Goal: Task Accomplishment & Management: Use online tool/utility

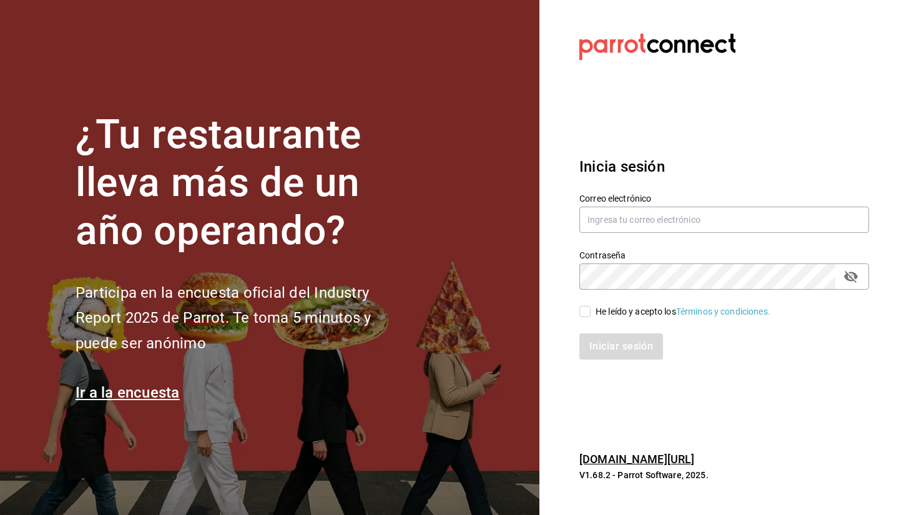
click at [695, 203] on div "Correo electrónico" at bounding box center [724, 214] width 290 height 42
click at [680, 218] on input "text" at bounding box center [724, 220] width 290 height 26
type input "sebaxvp.svp@gmail.com"
click at [586, 313] on input "He leído y acepto los Términos y condiciones." at bounding box center [584, 311] width 11 height 11
checkbox input "true"
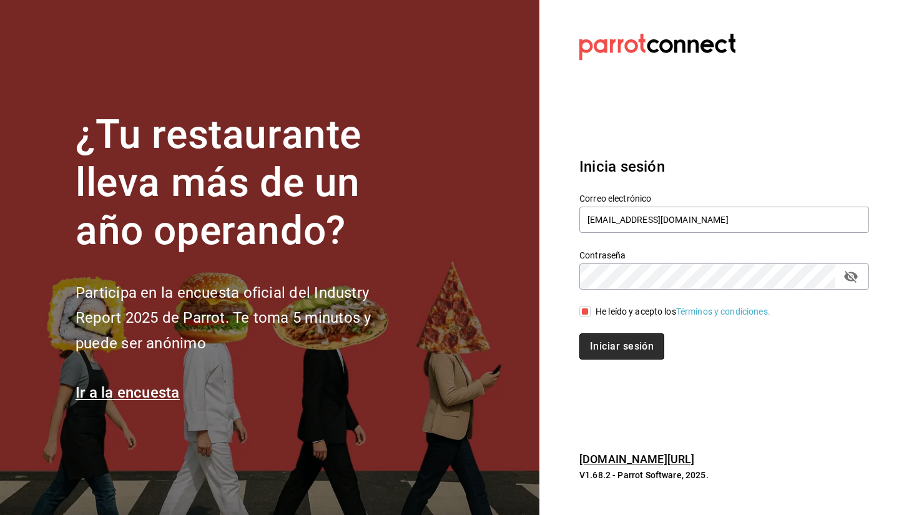
click at [618, 346] on button "Iniciar sesión" at bounding box center [621, 346] width 85 height 26
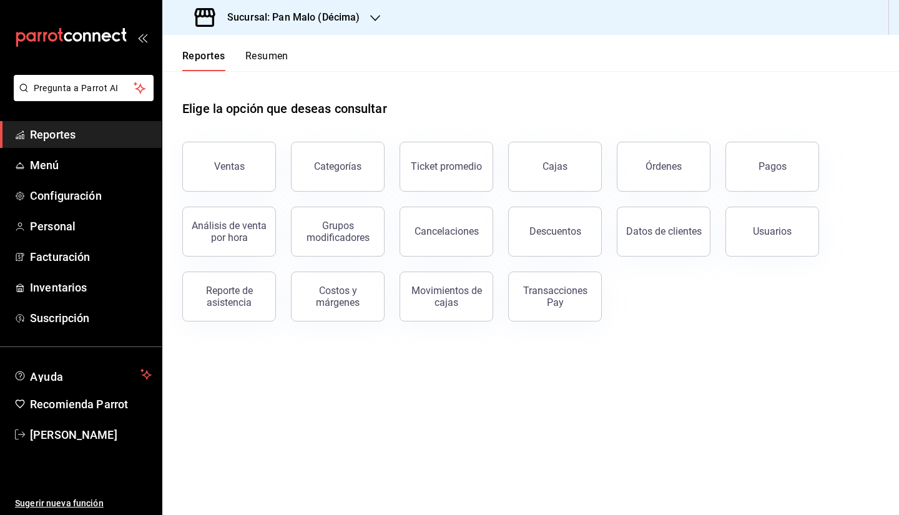
click at [298, 19] on h3 "Sucursal: Pan Malo (Décima)" at bounding box center [288, 17] width 143 height 15
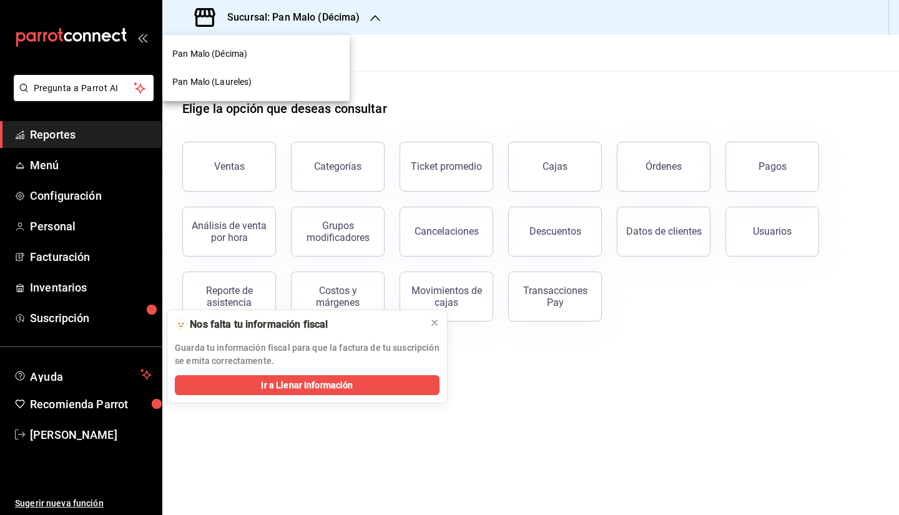
click at [259, 82] on div "Pan Malo (Laureles)" at bounding box center [255, 82] width 167 height 13
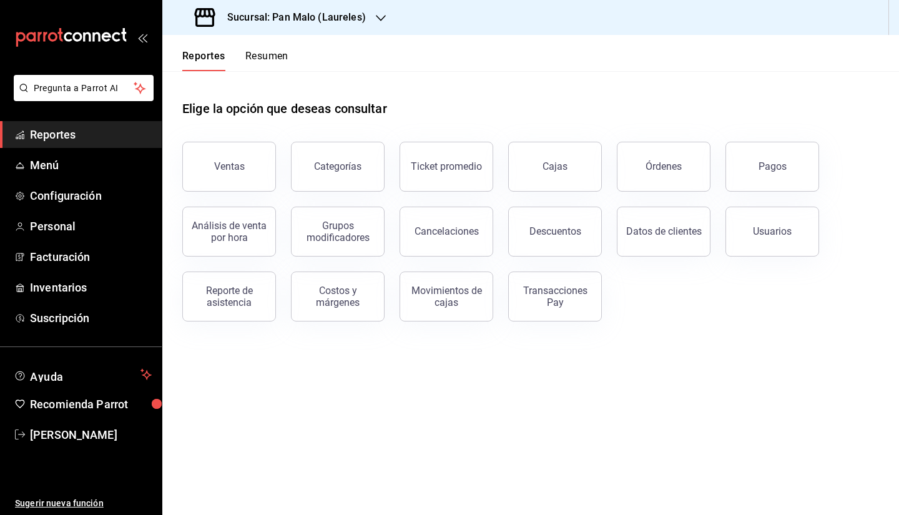
click at [327, 21] on h3 "Sucursal: Pan Malo (Laureles)" at bounding box center [291, 17] width 149 height 15
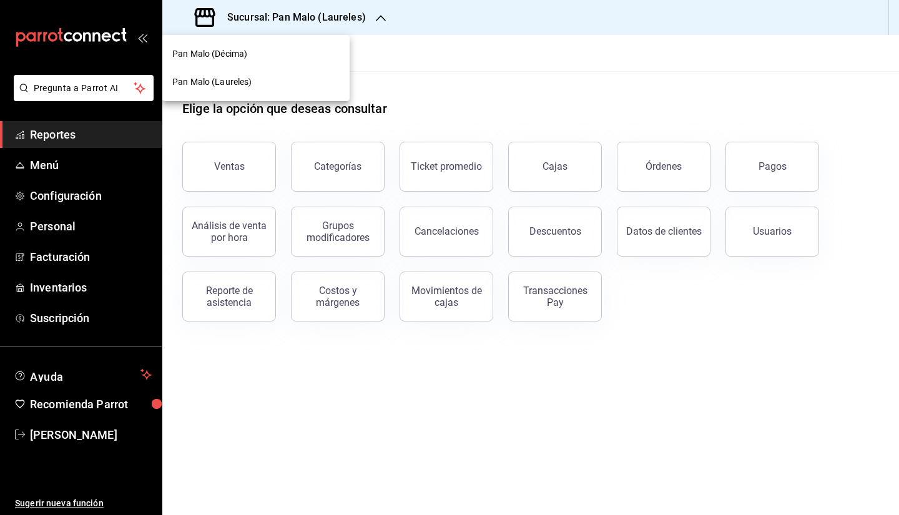
click at [600, 59] on div at bounding box center [449, 257] width 899 height 515
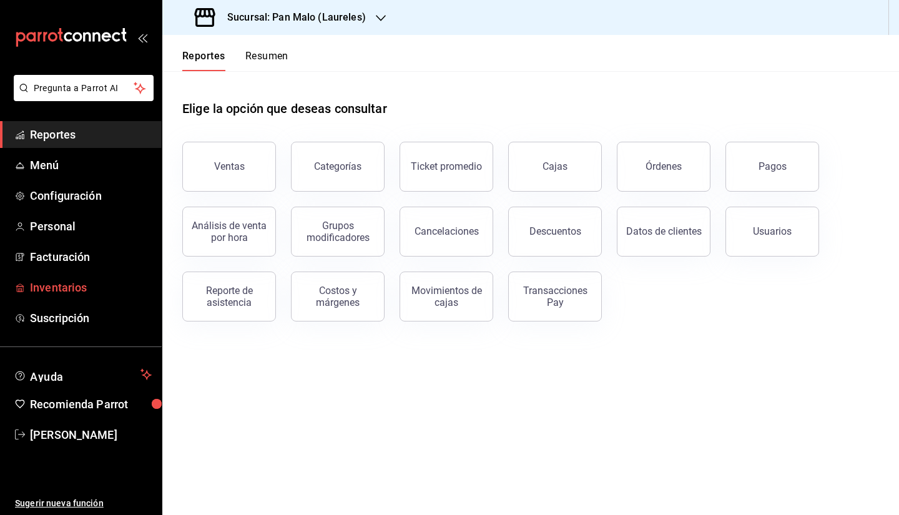
click at [90, 293] on span "Inventarios" at bounding box center [91, 287] width 122 height 17
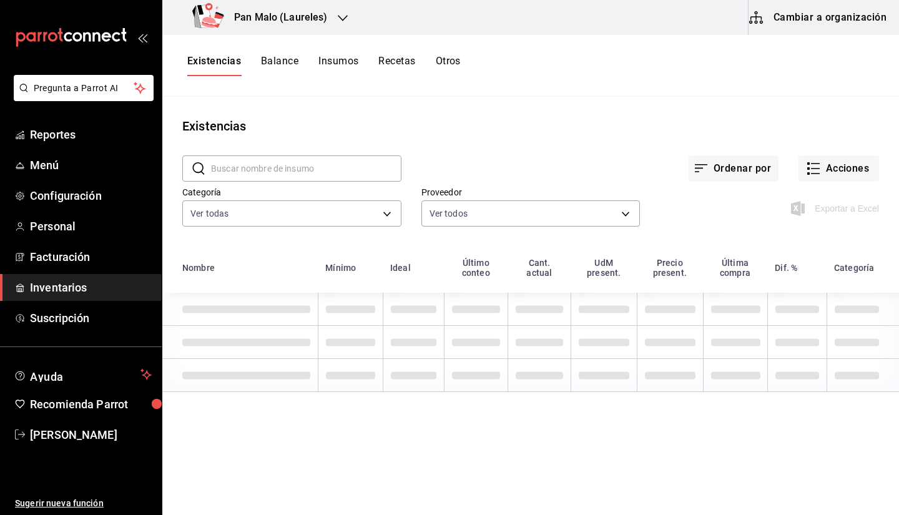
click at [795, 28] on button "Cambiar a organización" at bounding box center [818, 17] width 140 height 35
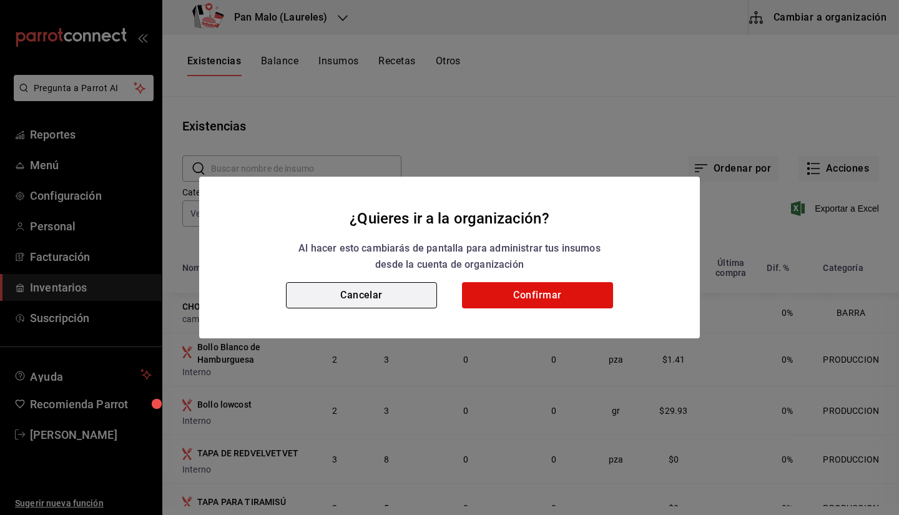
click at [359, 303] on button "Cancelar" at bounding box center [361, 295] width 151 height 26
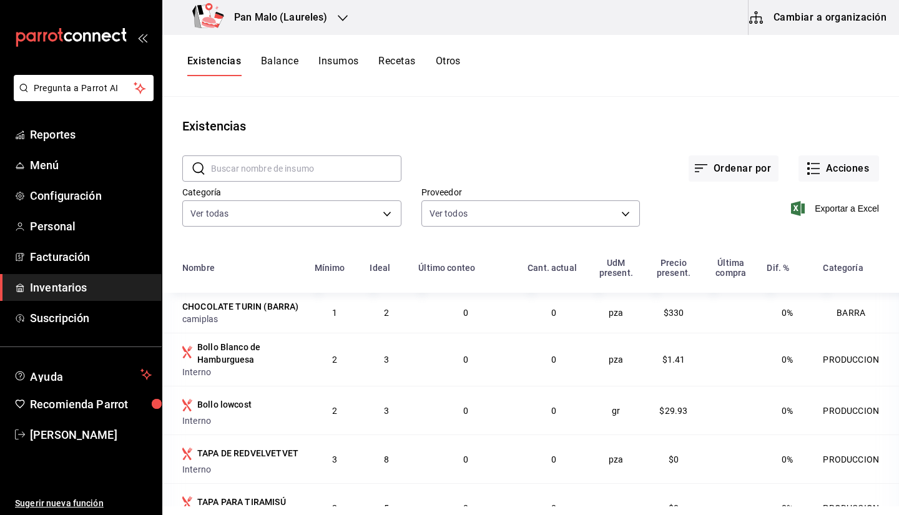
click at [825, 182] on div "Exportar a Excel" at bounding box center [759, 199] width 239 height 64
click at [821, 174] on button "Acciones" at bounding box center [838, 168] width 81 height 26
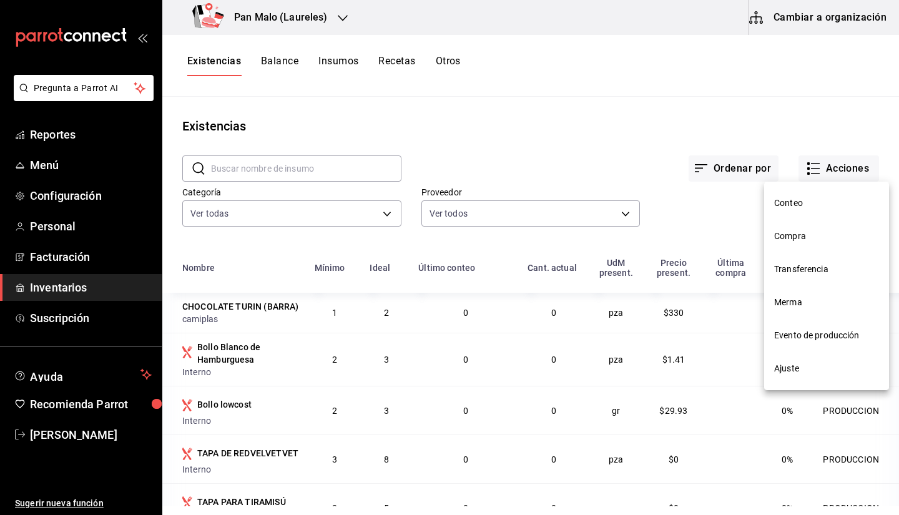
click at [796, 249] on li "Compra" at bounding box center [826, 236] width 125 height 33
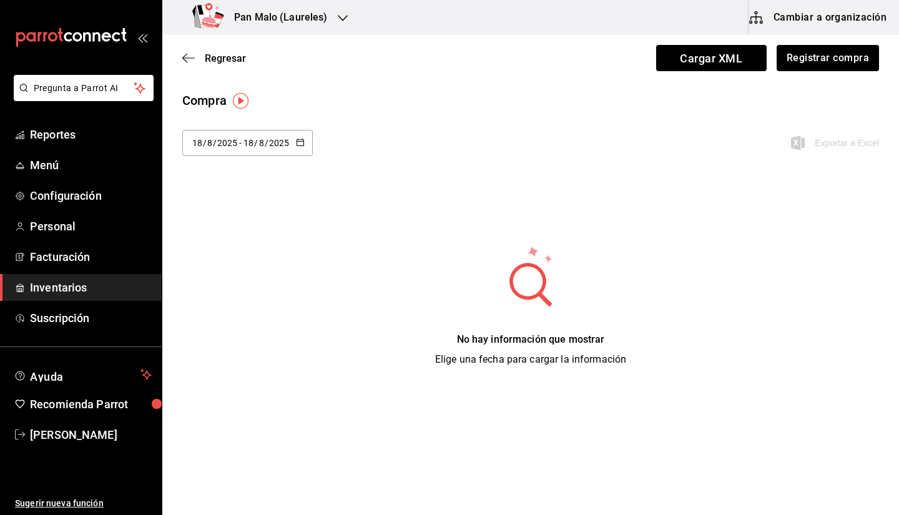
click at [737, 72] on div "Regresar Cargar XML Registrar compra" at bounding box center [530, 58] width 737 height 46
click at [720, 64] on span "Cargar XML" at bounding box center [711, 58] width 110 height 26
click at [0, 0] on input "Cargar XML" at bounding box center [0, 0] width 0 height 0
click at [305, 147] on div "[DATE] [DATE] - [DATE] [DATE]" at bounding box center [247, 143] width 130 height 26
click at [259, 299] on li "Mes actual" at bounding box center [241, 295] width 118 height 28
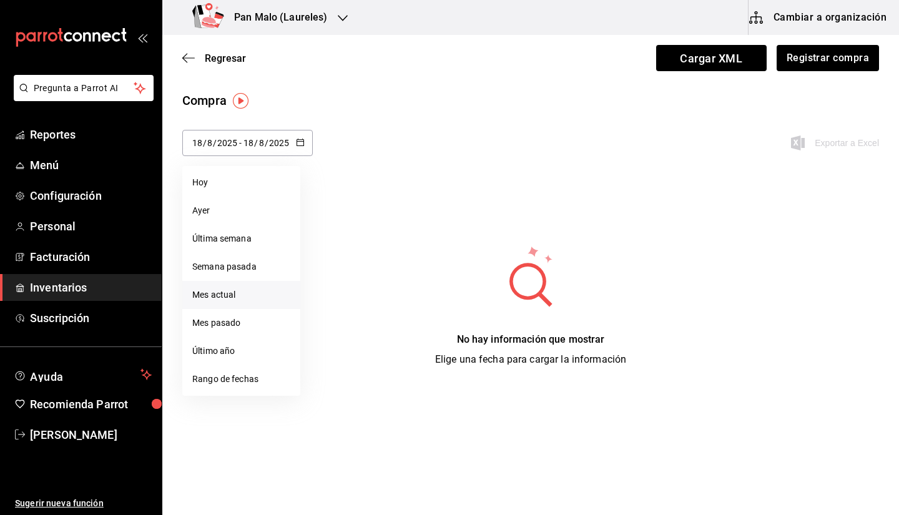
type input "[DATE]"
type input "1"
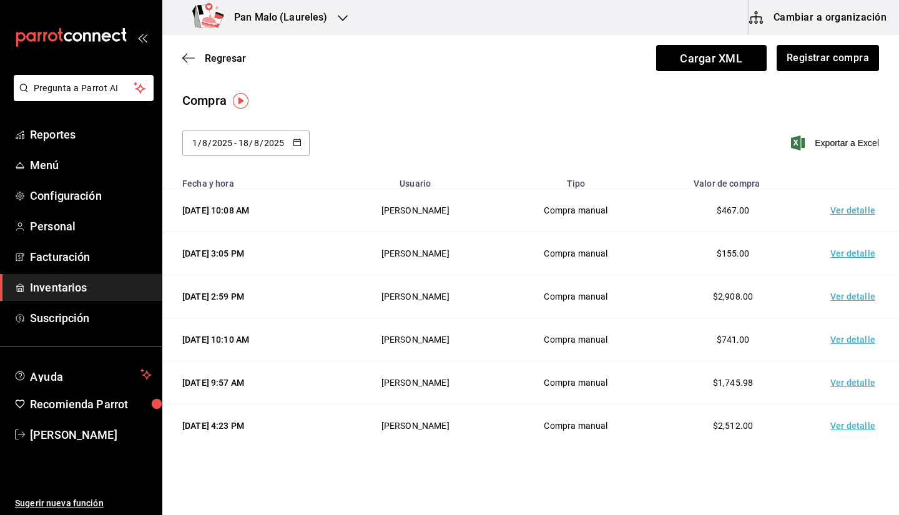
scroll to position [23, 0]
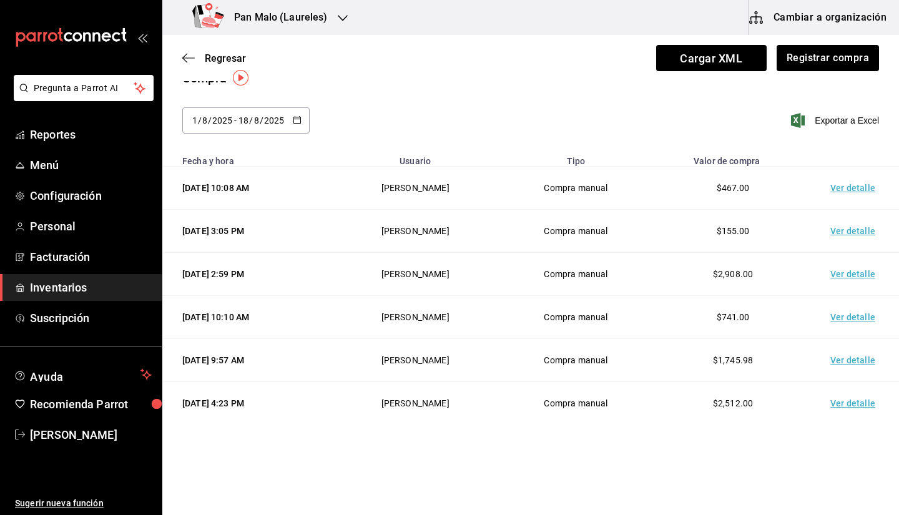
click at [845, 277] on td "Ver detalle" at bounding box center [854, 274] width 87 height 43
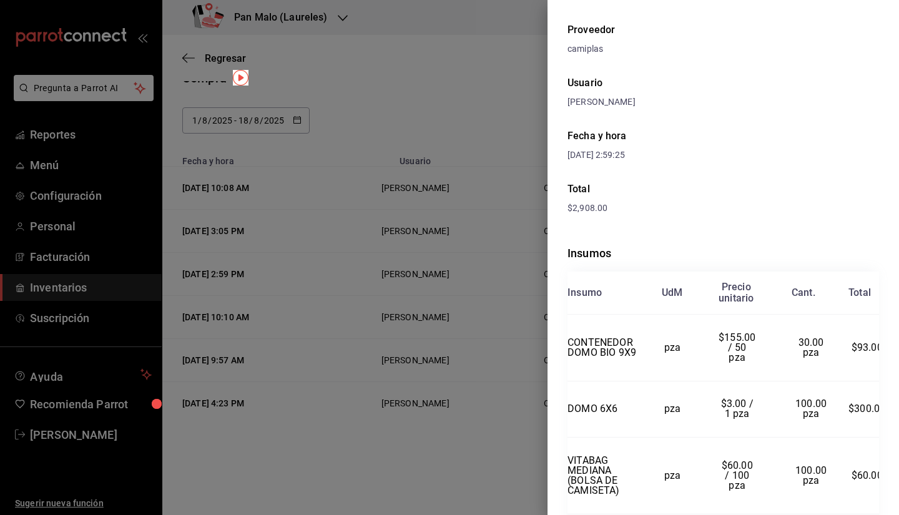
scroll to position [0, 0]
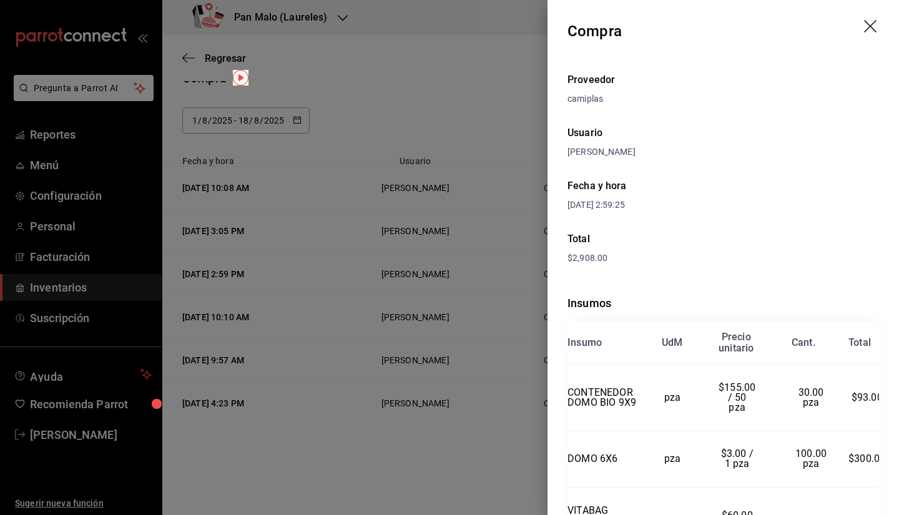
click at [866, 29] on icon "drag" at bounding box center [871, 27] width 15 height 15
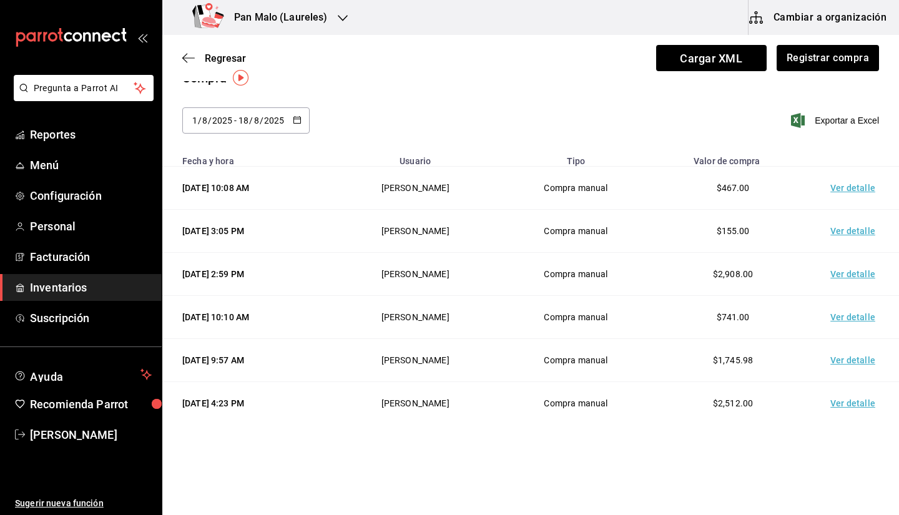
click at [846, 404] on td "Ver detalle" at bounding box center [854, 403] width 87 height 43
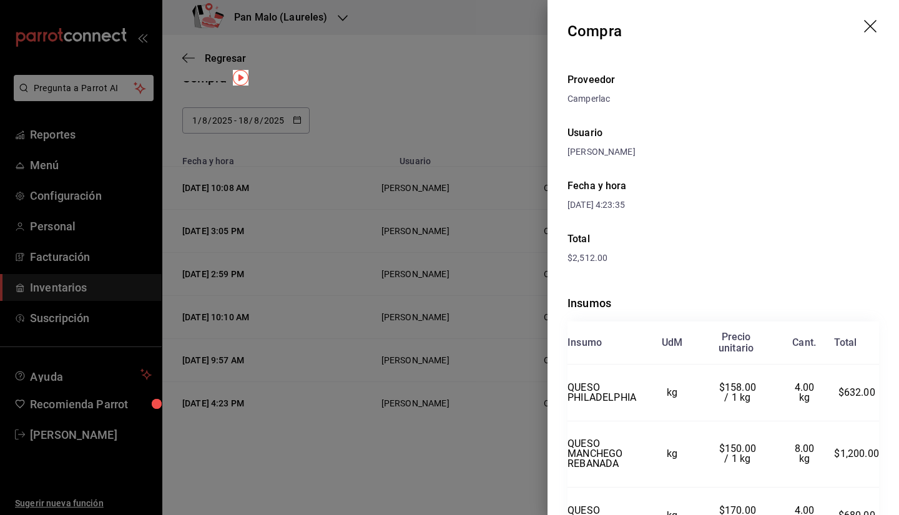
click at [864, 21] on icon "drag" at bounding box center [871, 27] width 15 height 15
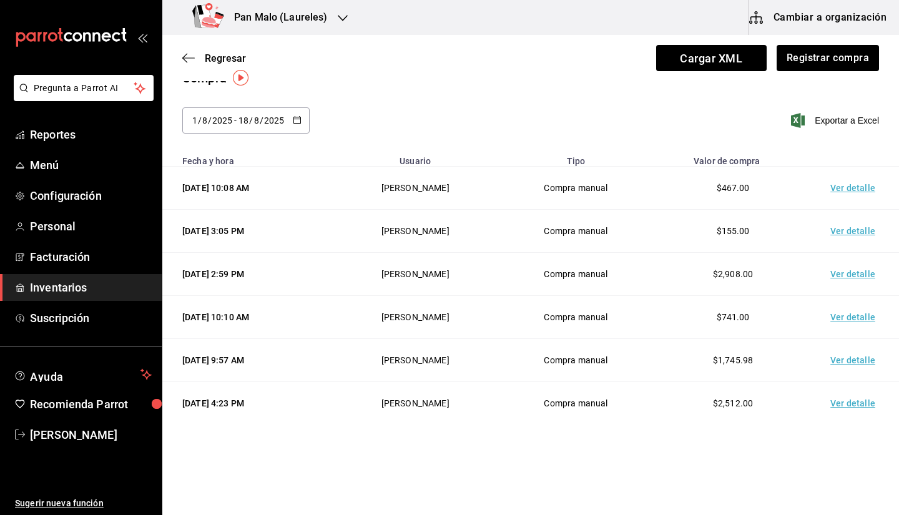
click at [848, 368] on td "Ver detalle" at bounding box center [854, 360] width 87 height 43
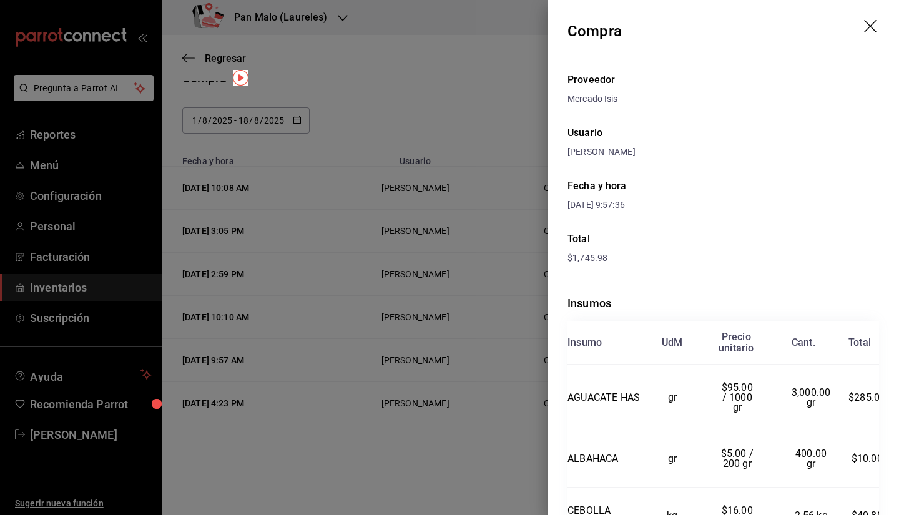
scroll to position [29, 0]
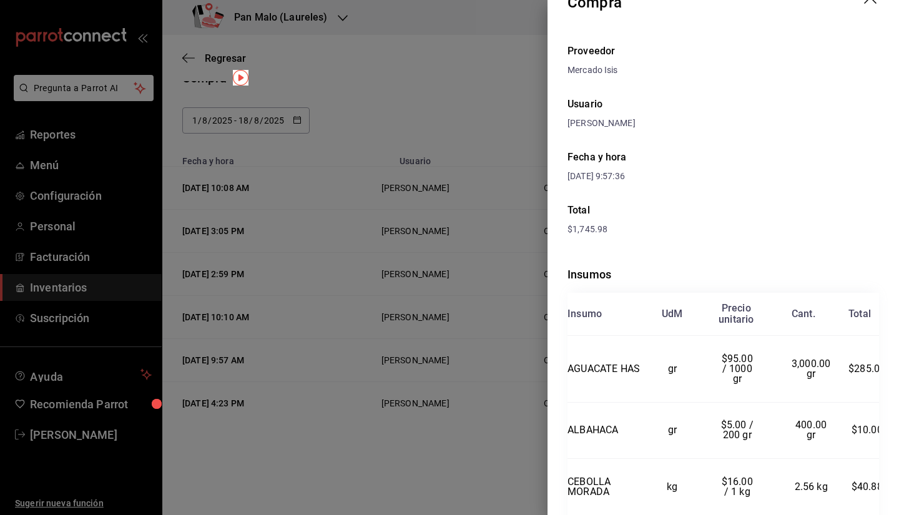
click at [862, 11] on header "Compra" at bounding box center [722, 2] width 351 height 62
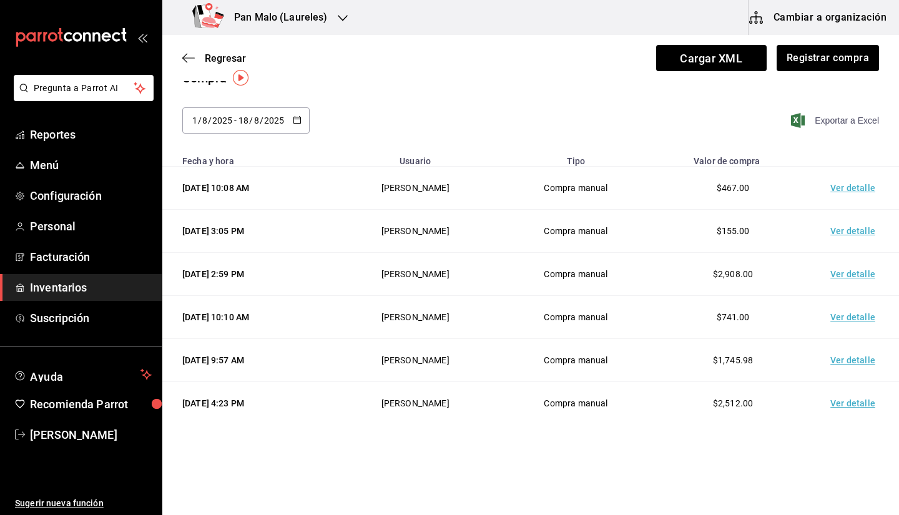
click at [822, 117] on span "Exportar a Excel" at bounding box center [836, 120] width 86 height 15
click at [740, 53] on span "Cargar XML" at bounding box center [711, 58] width 110 height 26
click at [0, 0] on input "Cargar XML" at bounding box center [0, 0] width 0 height 0
click at [727, 59] on span "Cargar XML" at bounding box center [711, 58] width 110 height 26
click at [0, 0] on input "Cargar XML" at bounding box center [0, 0] width 0 height 0
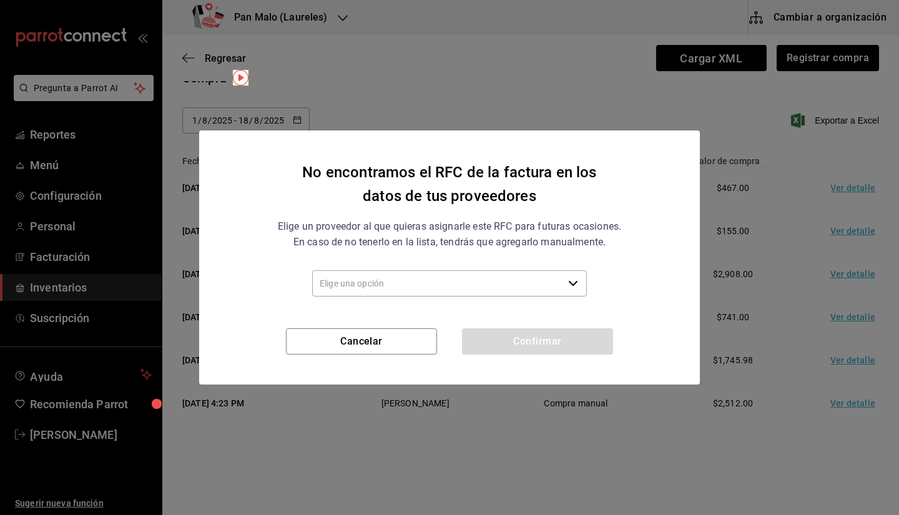
click at [521, 287] on input "text" at bounding box center [437, 283] width 251 height 26
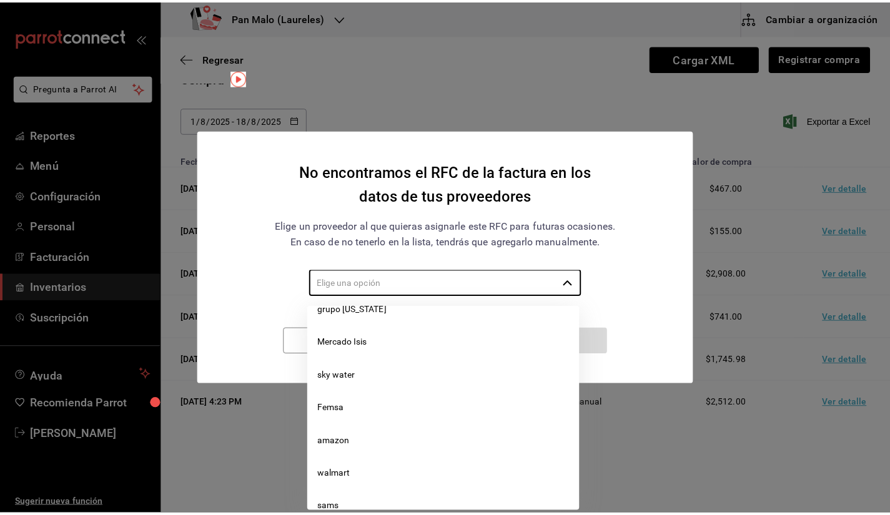
scroll to position [608, 0]
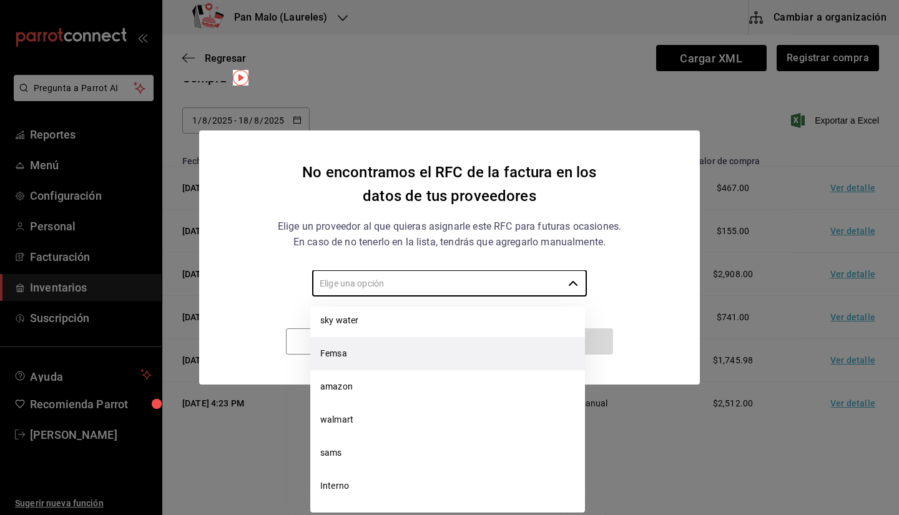
click at [437, 355] on li "Femsa" at bounding box center [447, 353] width 275 height 33
type input "Femsa"
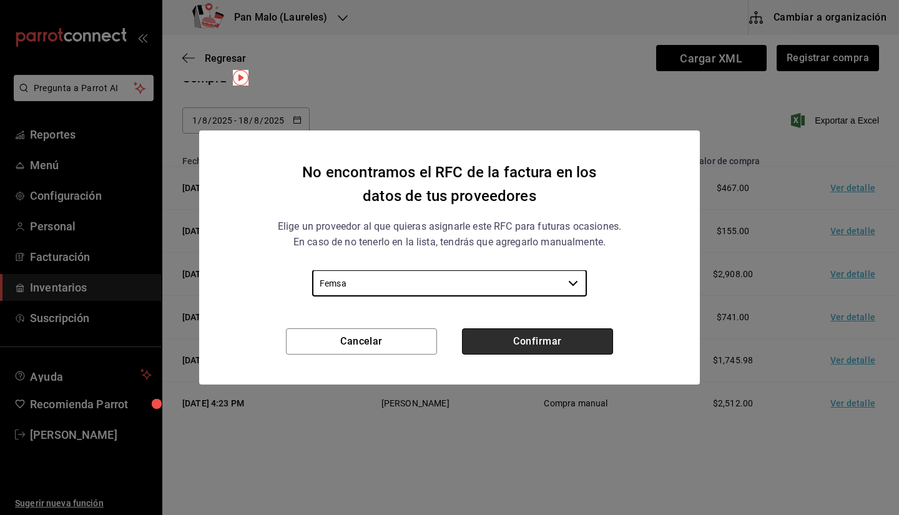
click at [515, 343] on button "Confirmar" at bounding box center [537, 341] width 151 height 26
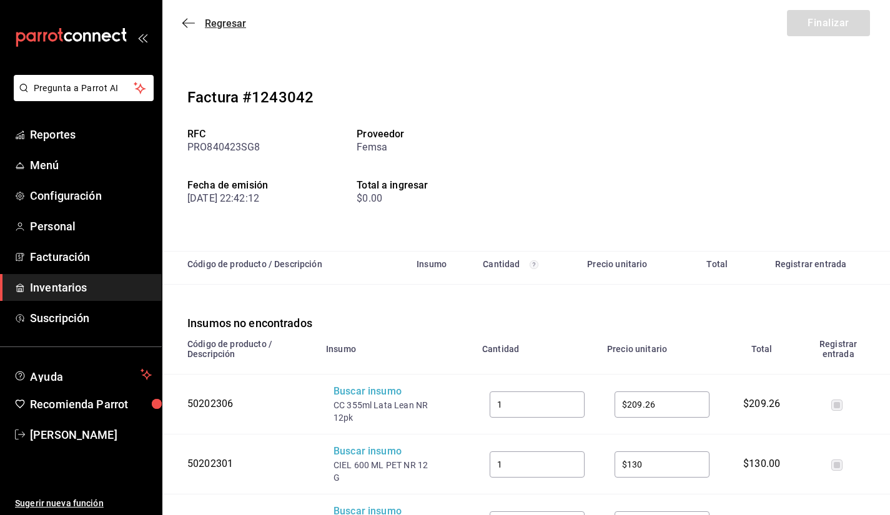
click at [203, 26] on span "Regresar" at bounding box center [214, 23] width 64 height 12
